Goal: Navigation & Orientation: Find specific page/section

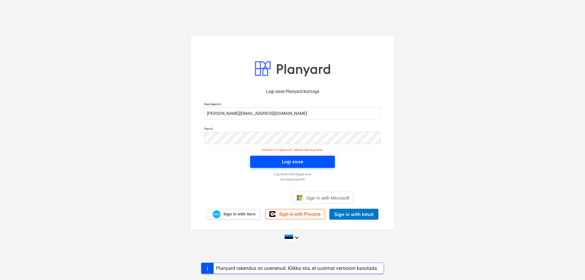
click at [290, 158] on div "Logi sisse" at bounding box center [292, 162] width 21 height 8
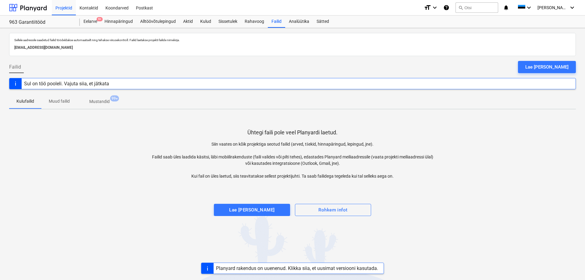
click at [444, 5] on div "Projekti ületoomine ebaõnnestus" at bounding box center [467, 6] width 70 height 7
click at [446, 6] on div "Projekti ületoomine ebaõnnestus" at bounding box center [467, 6] width 70 height 7
click at [446, 11] on div "Projekti ületoomine ebaõnnestus" at bounding box center [467, 6] width 75 height 12
click at [445, 6] on div "Projekti ületoomine ebaõnnestus" at bounding box center [467, 6] width 70 height 7
click at [445, 7] on div "Projekti ületoomine ebaõnnestus" at bounding box center [467, 6] width 70 height 7
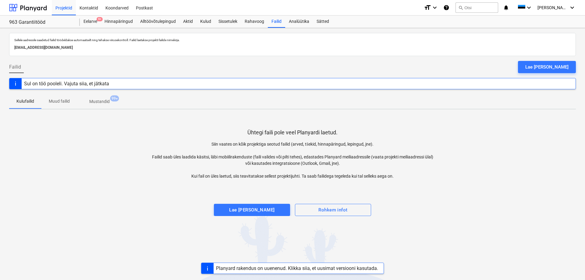
click at [485, 18] on div "Eelarve 9+ Hinnapäringud Alltöövõtulepingud Aktid [PERSON_NAME] Rahavoog Failid…" at bounding box center [328, 22] width 496 height 12
click at [256, 22] on div "Rahavoog" at bounding box center [254, 22] width 27 height 12
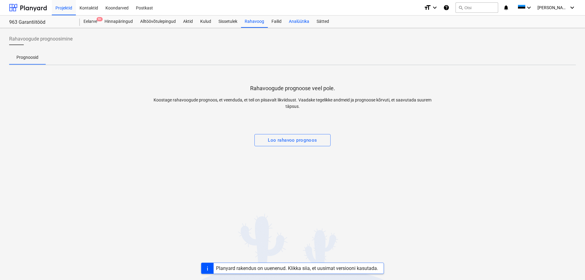
click at [296, 20] on div "Analüütika" at bounding box center [299, 22] width 28 height 12
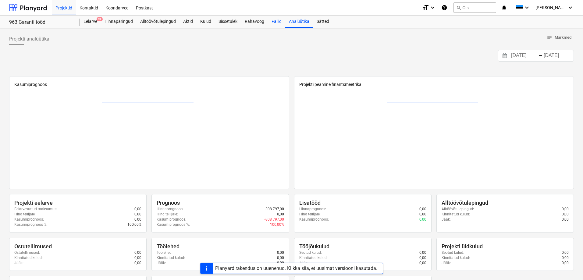
click at [273, 18] on div "Failid" at bounding box center [276, 22] width 17 height 12
